Goal: Task Accomplishment & Management: Use online tool/utility

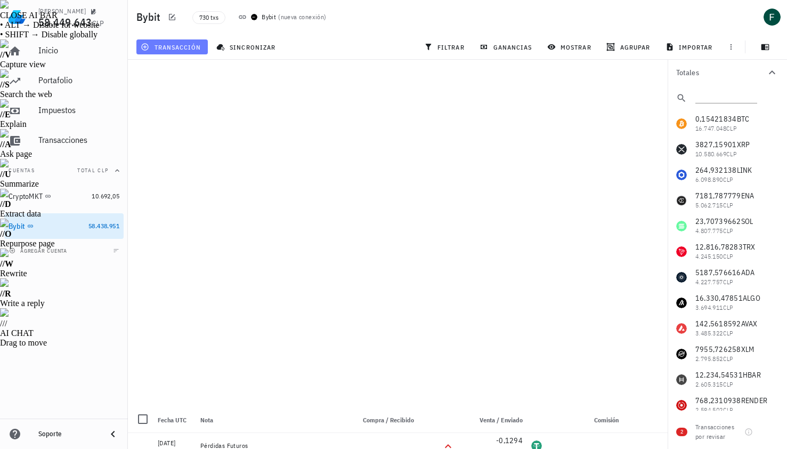
click at [188, 46] on span "transacción" at bounding box center [172, 47] width 58 height 9
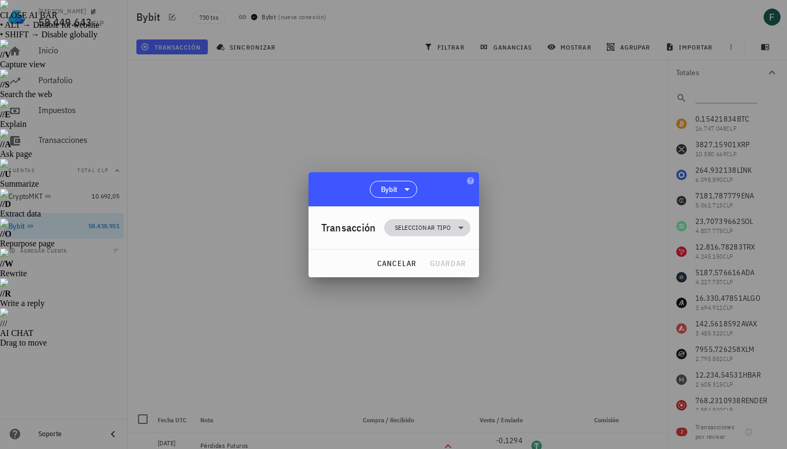
click at [398, 231] on span "Seleccionar tipo" at bounding box center [423, 227] width 56 height 11
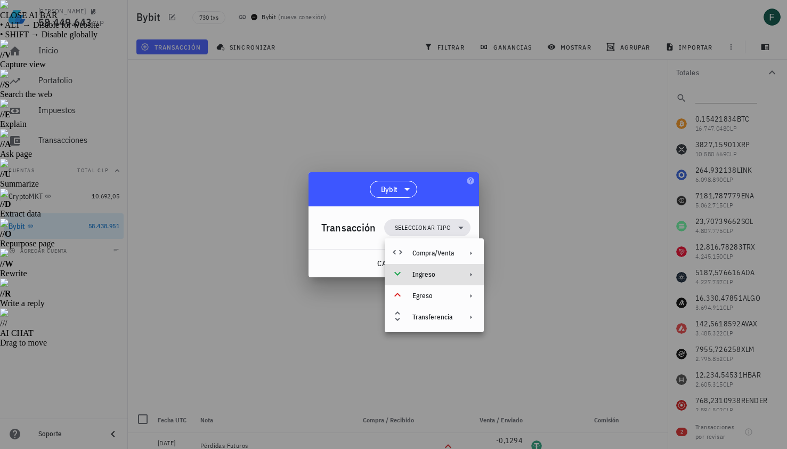
click at [410, 278] on div "Ingreso" at bounding box center [434, 274] width 99 height 21
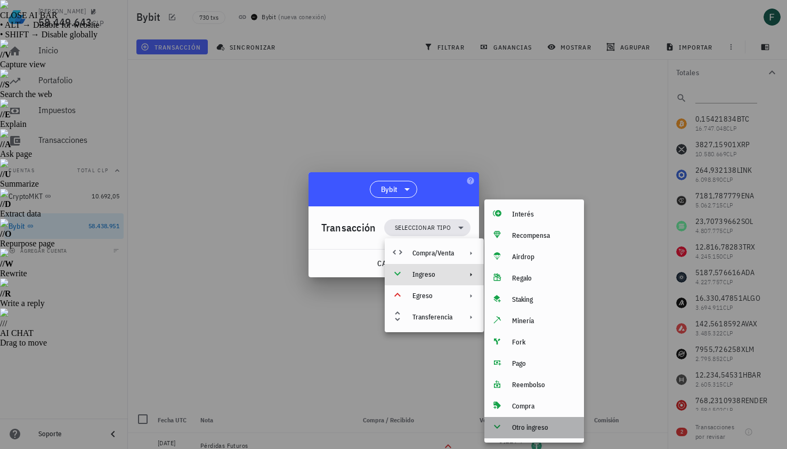
click at [513, 437] on div "Otro ingreso" at bounding box center [534, 427] width 100 height 21
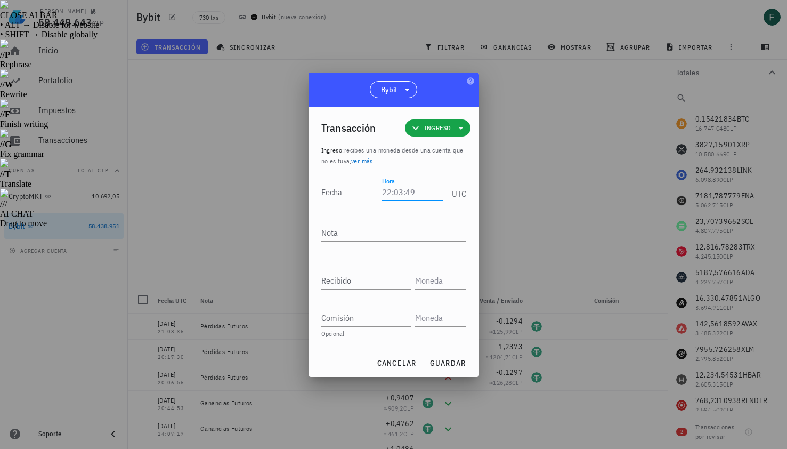
click at [398, 193] on input "Hora" at bounding box center [412, 191] width 61 height 17
type input "15:23:37"
click at [352, 194] on input "Fecha" at bounding box center [349, 191] width 57 height 17
type input "[DATE]"
click at [355, 226] on textarea "Nota" at bounding box center [393, 232] width 145 height 17
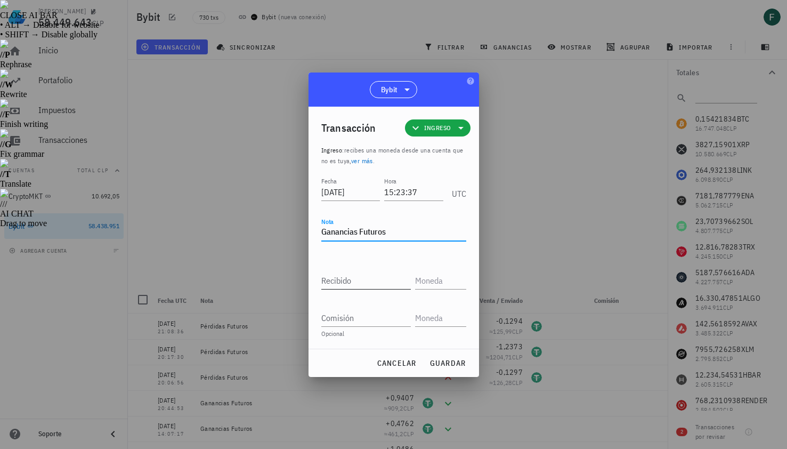
type textarea "Ganancias Futuros"
click at [351, 282] on input "Recibido" at bounding box center [366, 280] width 90 height 17
paste input "1,2509"
type input "1,2509"
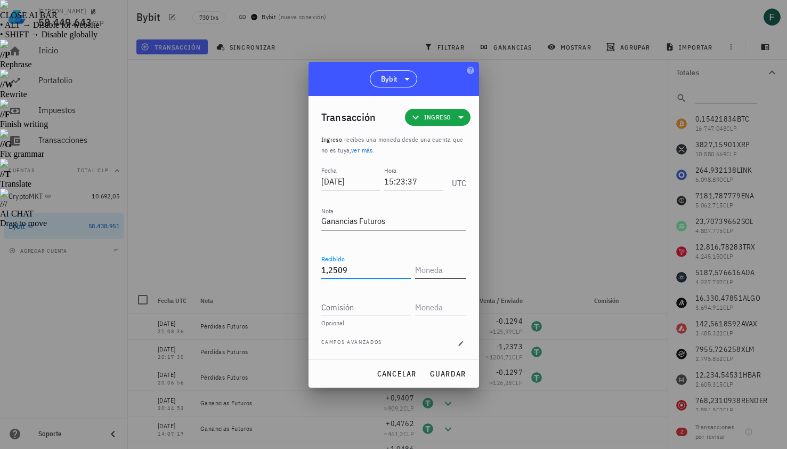
click at [431, 272] on input "text" at bounding box center [439, 269] width 49 height 17
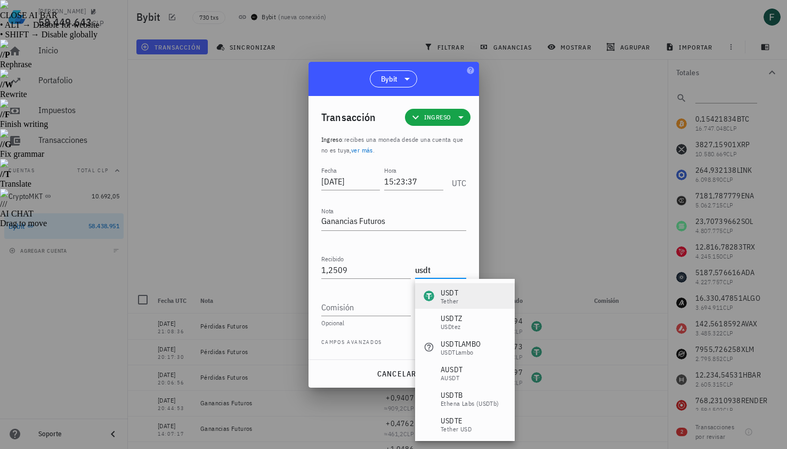
click at [442, 299] on div "Tether" at bounding box center [450, 301] width 18 height 6
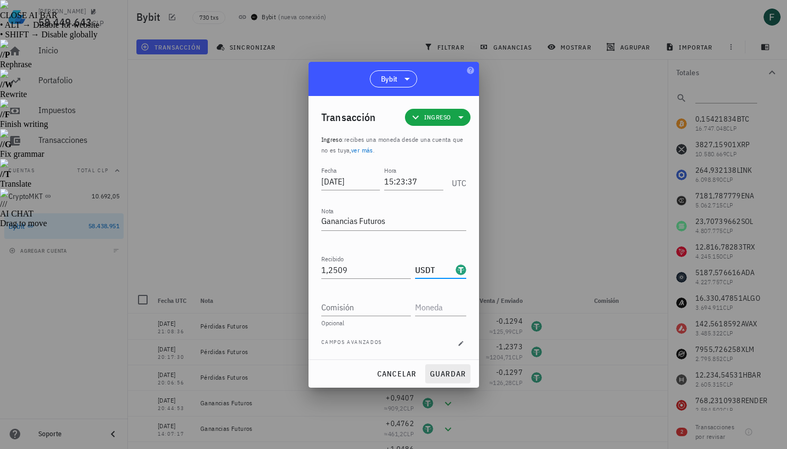
type input "USDT"
click at [454, 373] on span "guardar" at bounding box center [448, 374] width 37 height 10
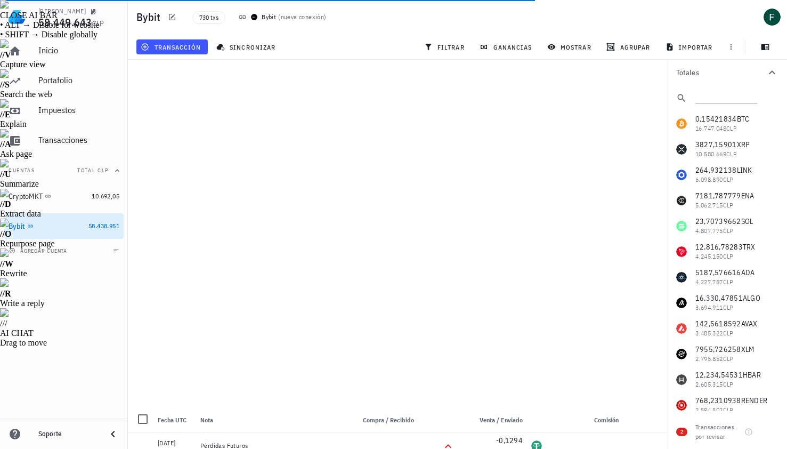
click at [419, 24] on div "730 txs Bybit ( nueva conexión )" at bounding box center [367, 17] width 363 height 27
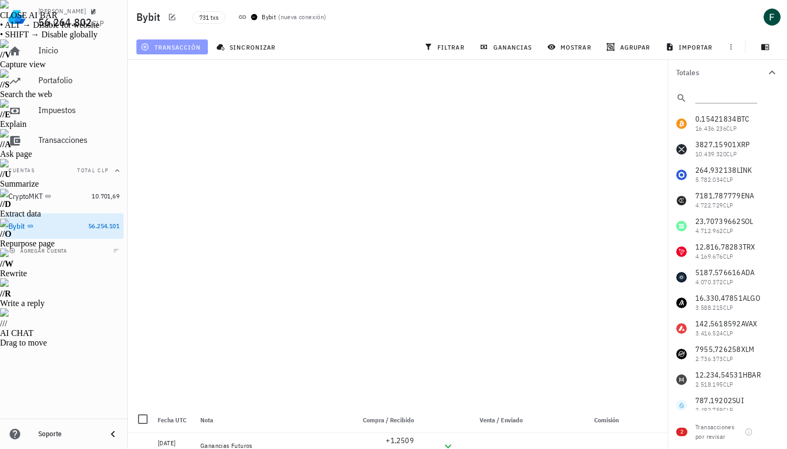
click at [192, 43] on span "transacción" at bounding box center [172, 47] width 58 height 9
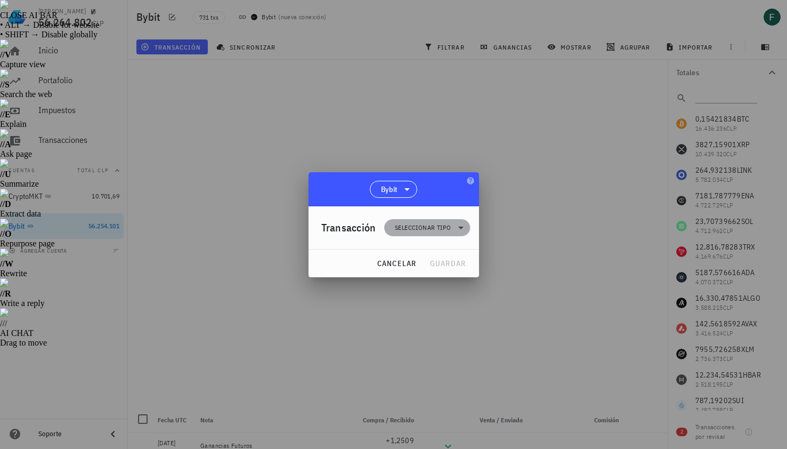
click at [396, 227] on span "Seleccionar tipo" at bounding box center [423, 227] width 56 height 11
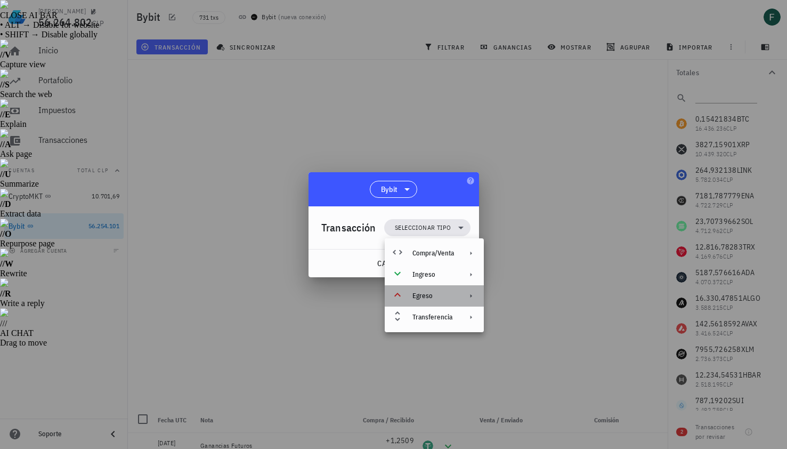
click at [419, 292] on div "Egreso" at bounding box center [433, 296] width 42 height 9
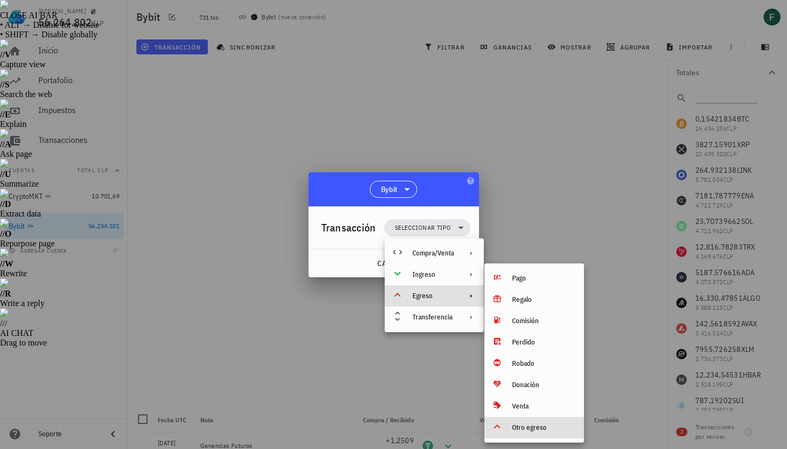
click at [520, 424] on div "Otro egreso" at bounding box center [543, 427] width 63 height 9
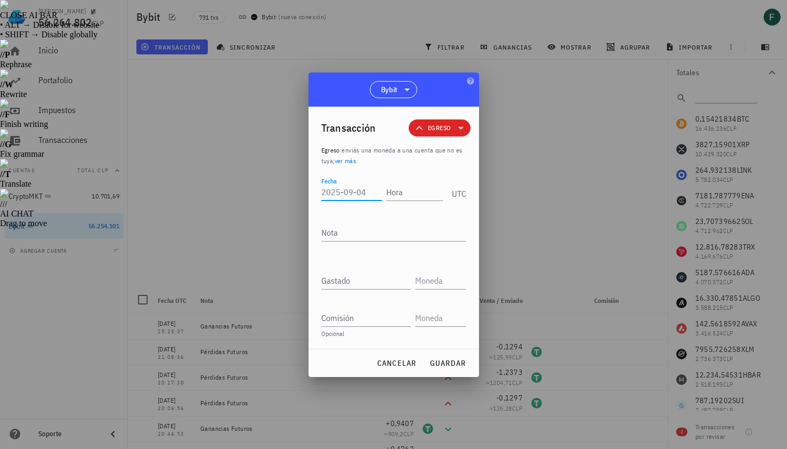
click at [368, 192] on input "Fecha" at bounding box center [351, 191] width 61 height 17
type input "[DATE]"
click at [403, 193] on input "Hora" at bounding box center [412, 191] width 61 height 17
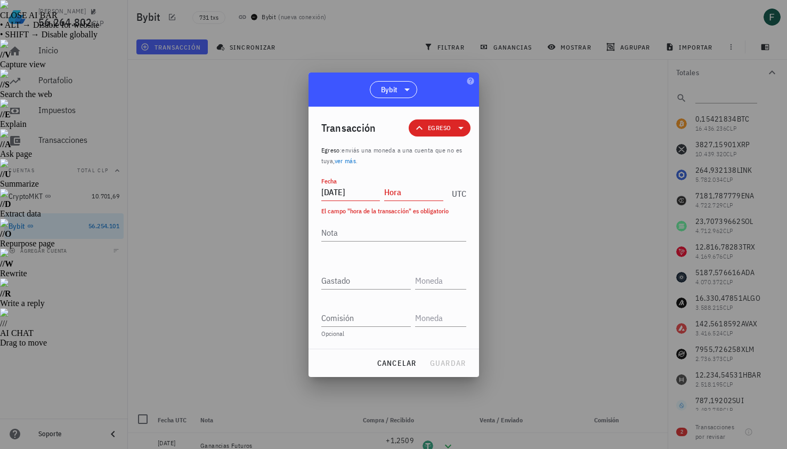
click at [519, 180] on div at bounding box center [393, 224] width 787 height 449
click at [416, 196] on input "Hora" at bounding box center [413, 191] width 59 height 17
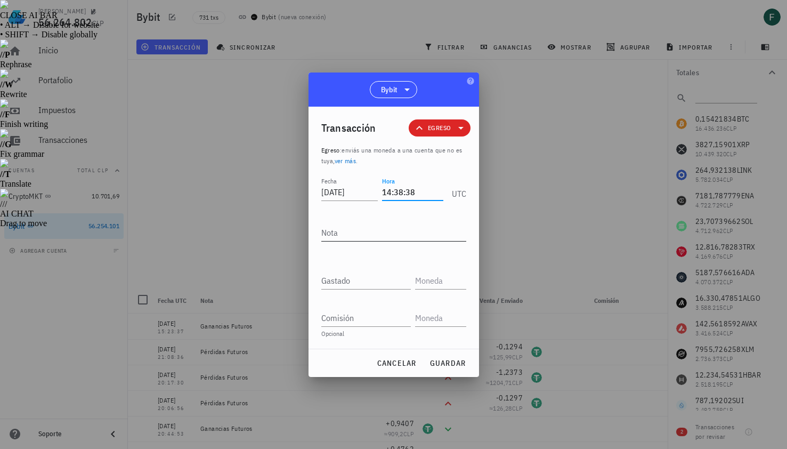
type input "14:38:38"
click at [402, 237] on textarea "Nota" at bounding box center [393, 232] width 145 height 17
type textarea "Pérdidas Futuros"
click at [381, 280] on input "Gastado" at bounding box center [366, 280] width 90 height 17
paste input "1,2854"
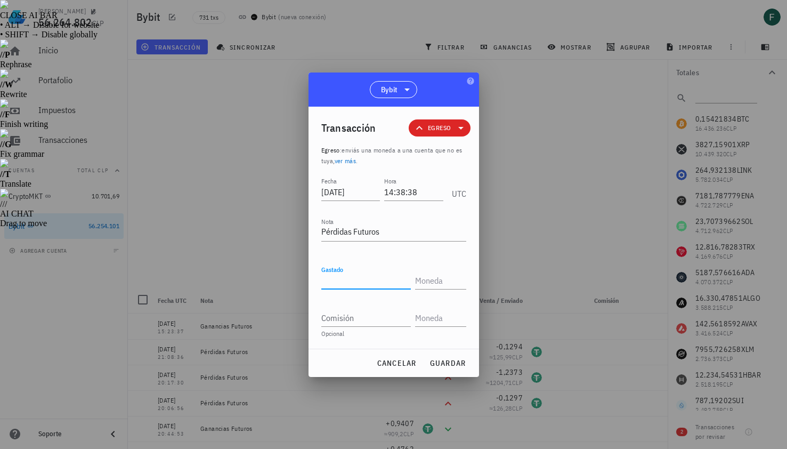
type input "1,2854"
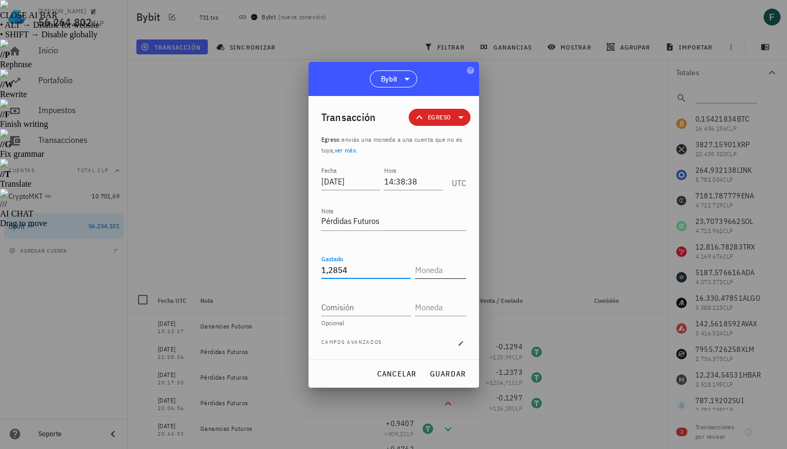
click at [442, 273] on input "text" at bounding box center [439, 269] width 49 height 17
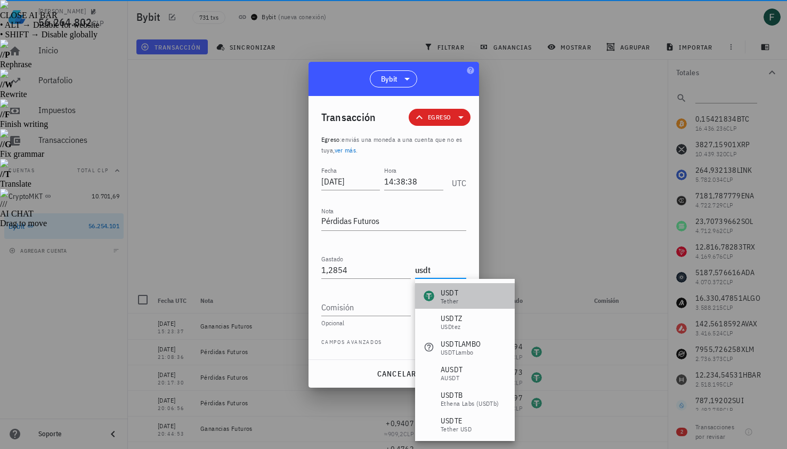
click at [444, 288] on div "USDT" at bounding box center [450, 292] width 18 height 11
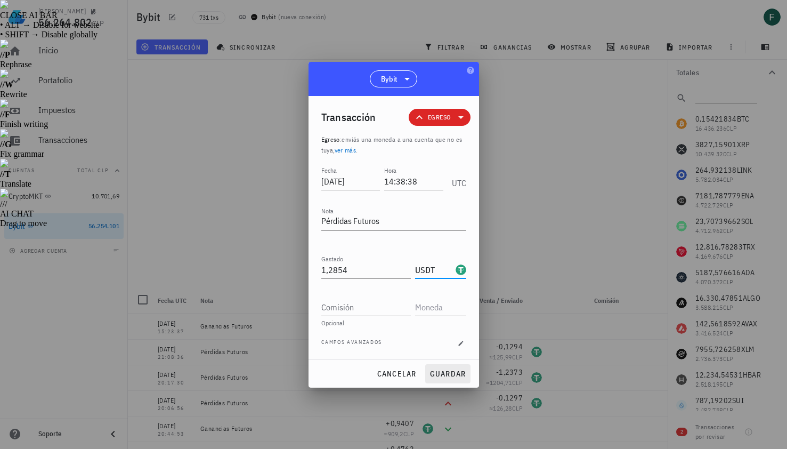
type input "USDT"
click at [443, 376] on span "guardar" at bounding box center [448, 374] width 37 height 10
